Goal: Transaction & Acquisition: Purchase product/service

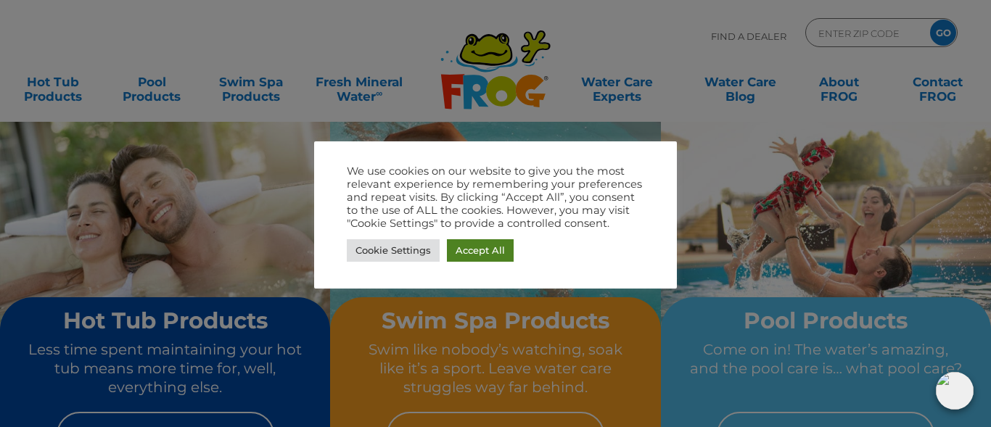
click at [497, 242] on link "Accept All" at bounding box center [480, 250] width 67 height 22
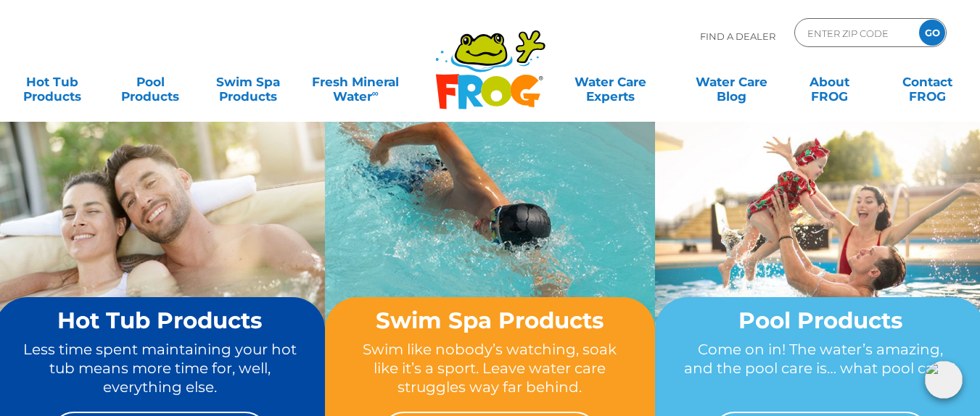
click at [235, 326] on h2 "Hot Tub Products" at bounding box center [159, 320] width 275 height 25
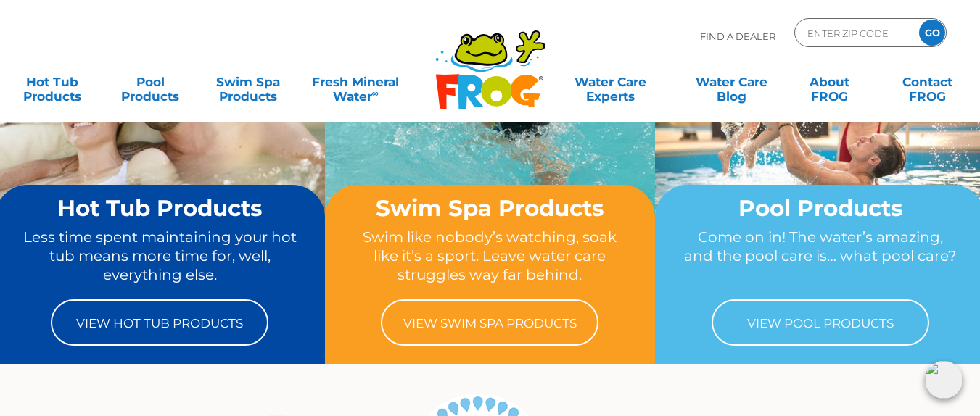
scroll to position [116, 0]
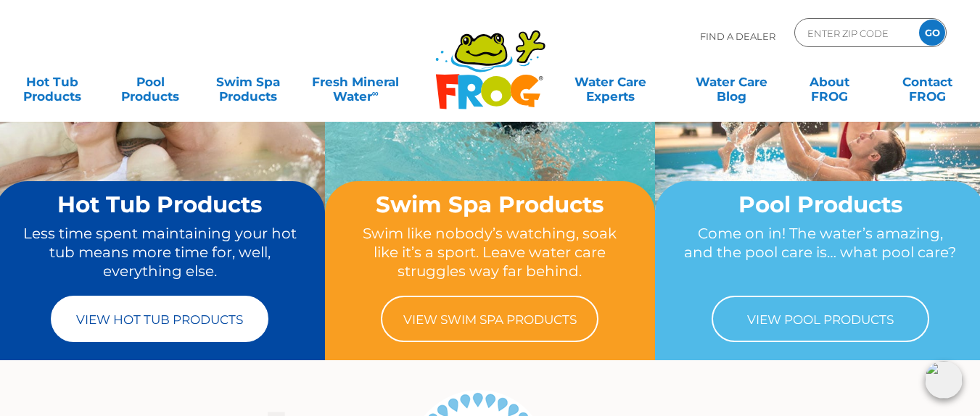
click at [192, 317] on link "View Hot Tub Products" at bounding box center [160, 319] width 218 height 46
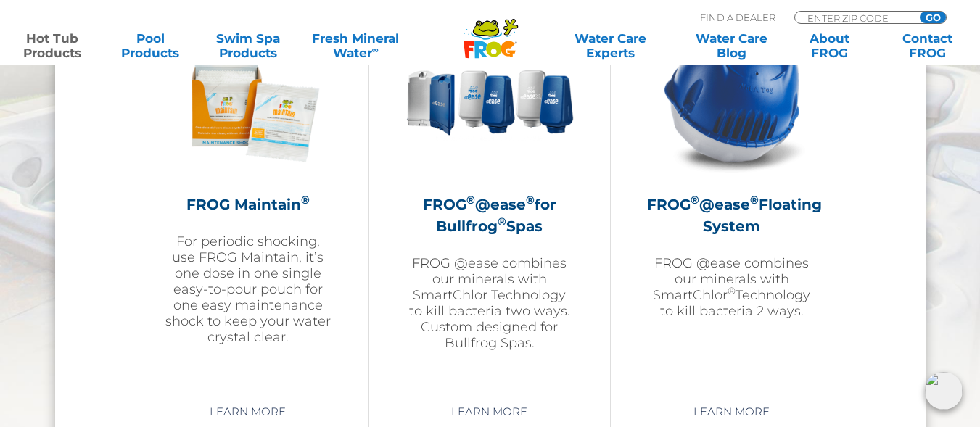
scroll to position [1712, 0]
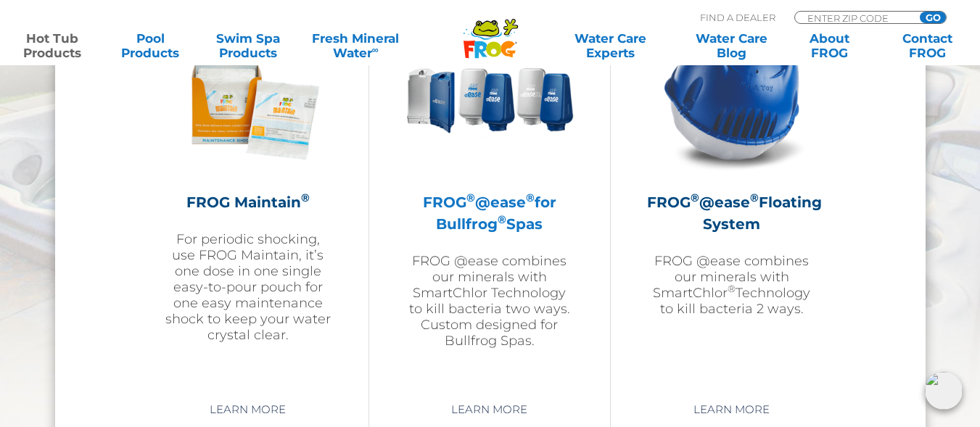
click at [480, 218] on h2 "FROG ® @ease ® for Bullfrog ® Spas" at bounding box center [490, 214] width 168 height 44
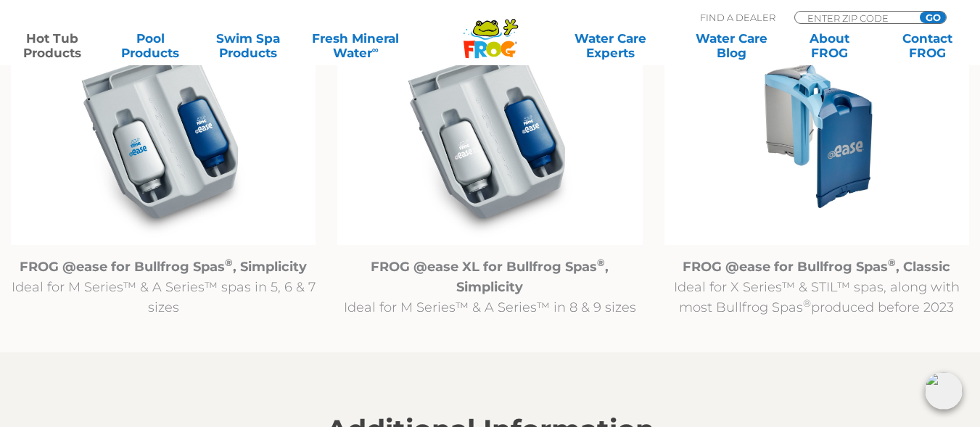
scroll to position [1538, 0]
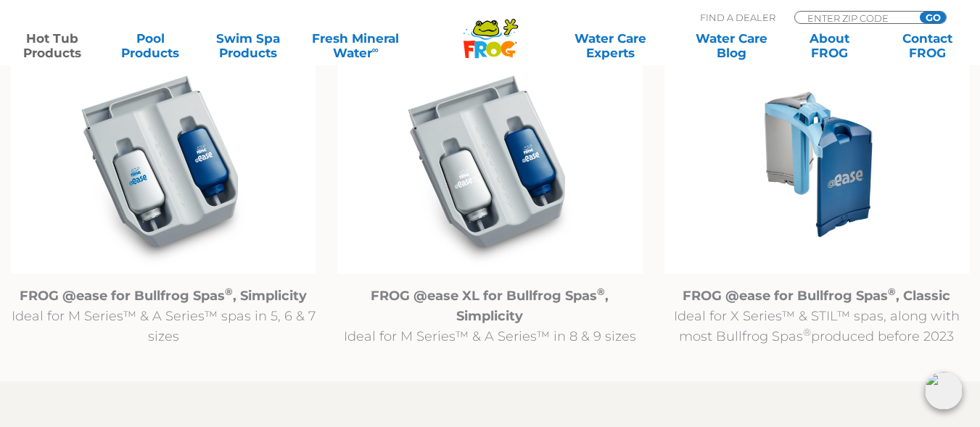
click at [762, 300] on strong "FROG @ease for Bullfrog Spas ® , Classic" at bounding box center [817, 296] width 268 height 16
click at [829, 178] on img at bounding box center [817, 164] width 305 height 220
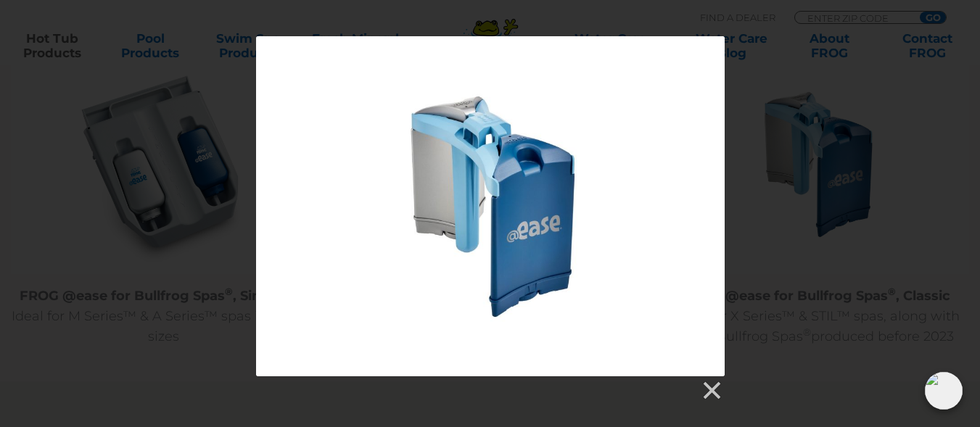
click at [771, 118] on div at bounding box center [490, 219] width 980 height 366
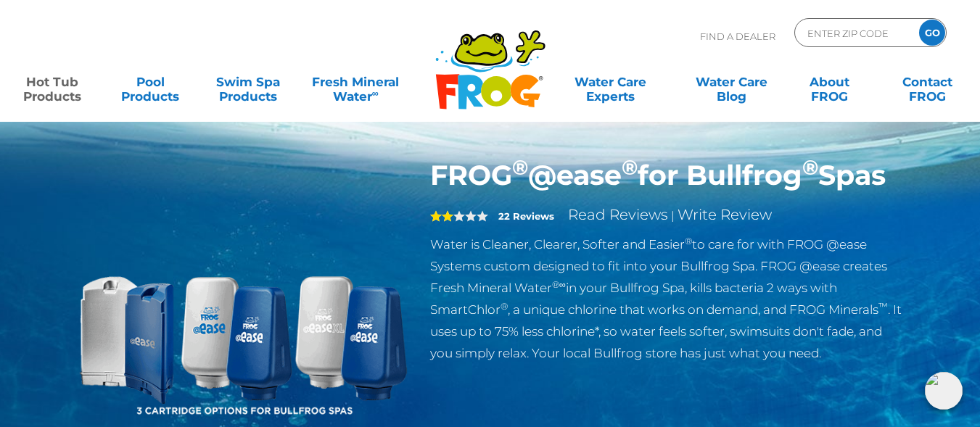
scroll to position [0, 0]
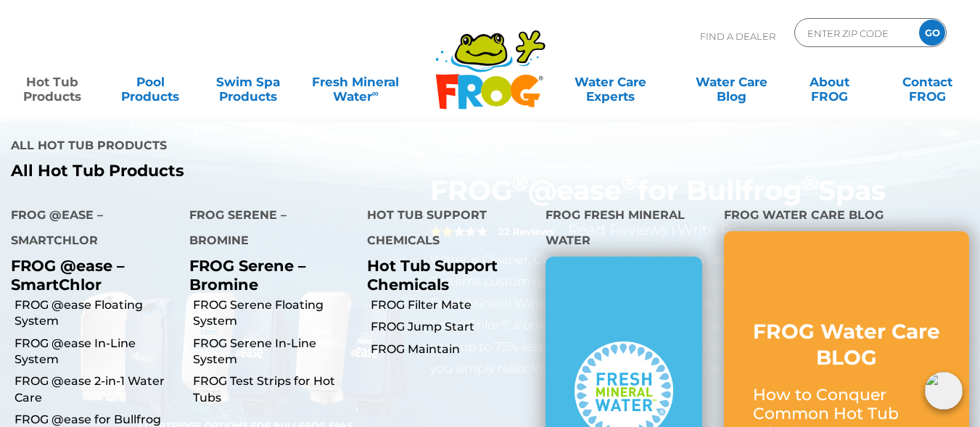
click at [52, 97] on link "Hot Tub Products" at bounding box center [53, 81] width 76 height 29
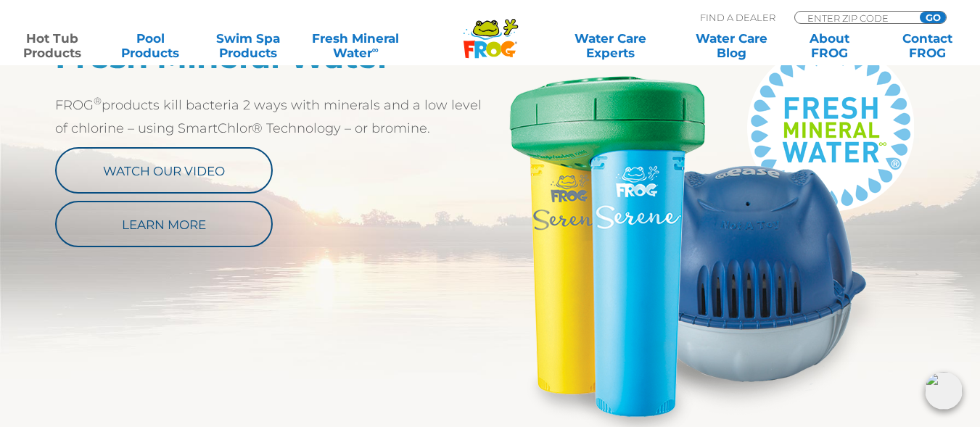
scroll to position [813, 0]
